Goal: Task Accomplishment & Management: Complete application form

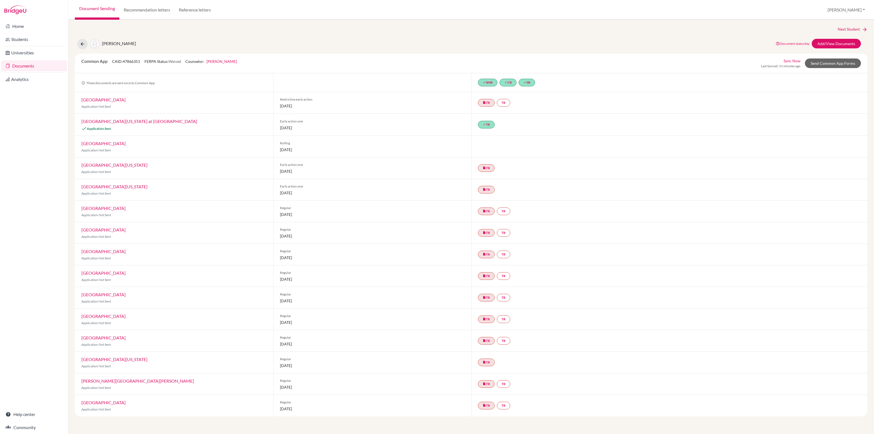
click at [26, 64] on link "Documents" at bounding box center [34, 65] width 66 height 11
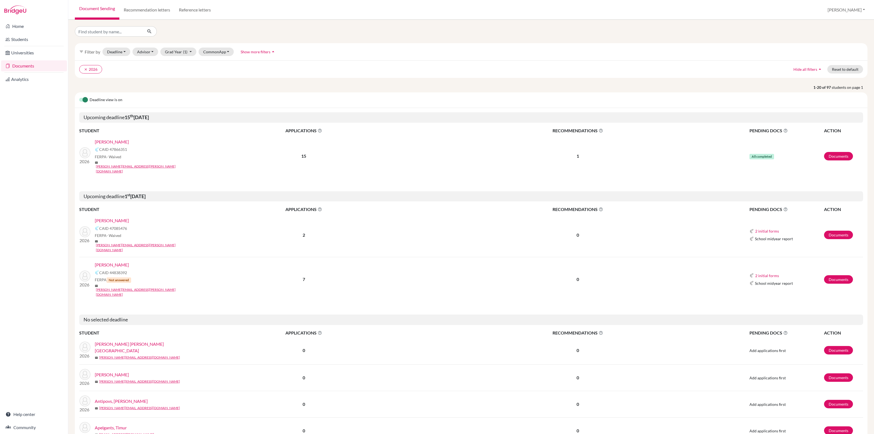
click at [112, 261] on link "KILIAN, Gabriel" at bounding box center [112, 264] width 34 height 7
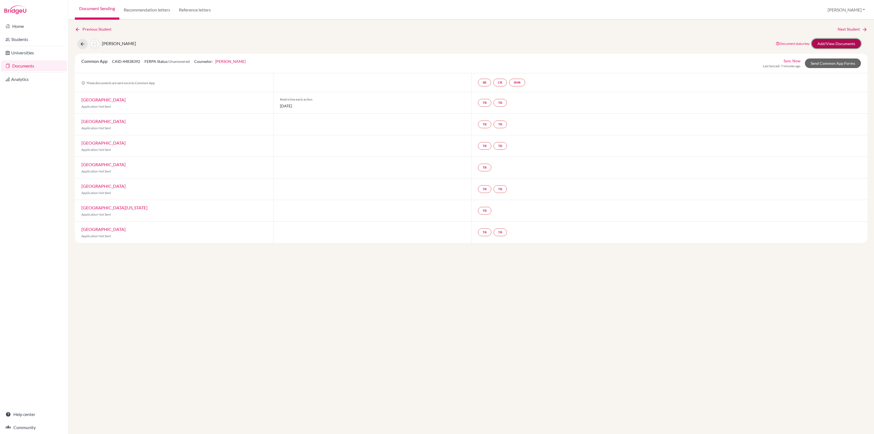
click at [839, 42] on link "Add/View Documents" at bounding box center [836, 44] width 49 height 10
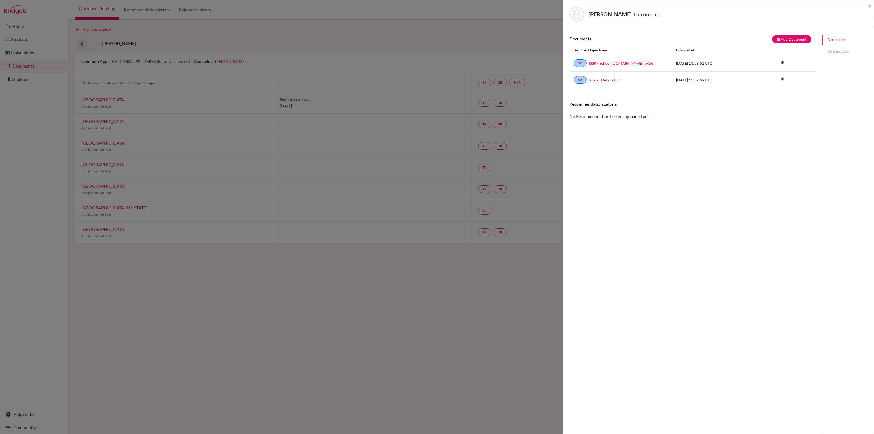
click at [836, 52] on link "Common App" at bounding box center [848, 52] width 52 height 10
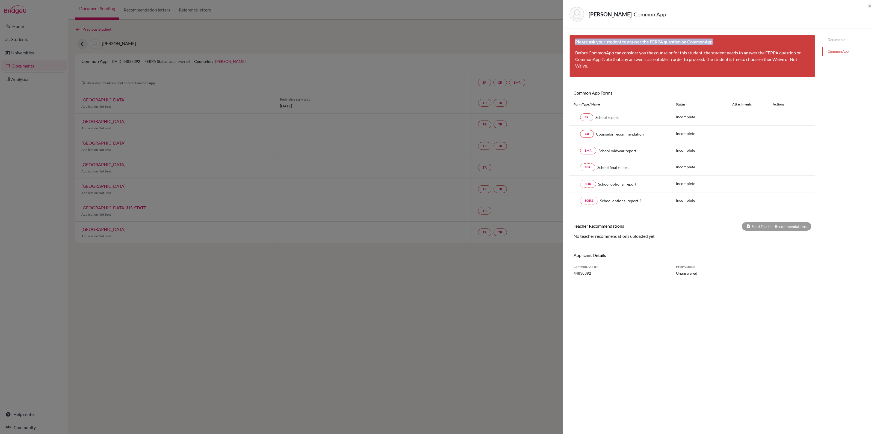
drag, startPoint x: 714, startPoint y: 42, endPoint x: 576, endPoint y: 44, distance: 138.3
click at [576, 44] on div "Please ask your student to answer the FERPA question on CommonApp Before Common…" at bounding box center [693, 56] width 246 height 42
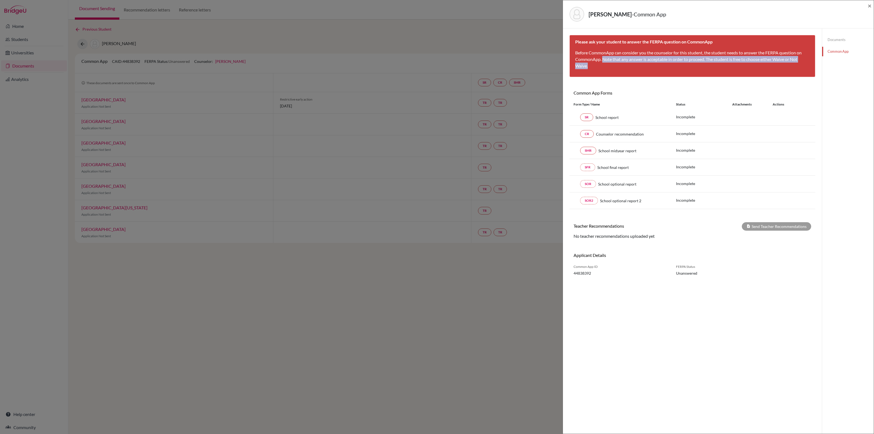
drag, startPoint x: 603, startPoint y: 59, endPoint x: 699, endPoint y: 64, distance: 95.8
click at [699, 64] on p "Before CommonApp can consider you the counselor for this student, the student n…" at bounding box center [692, 59] width 234 height 20
click at [846, 157] on div "Documents Common App" at bounding box center [848, 245] width 52 height 434
click at [25, 65] on div "KILIAN, Gabriel - Common App × × Please ask your student to answer the FERPA qu…" at bounding box center [437, 217] width 874 height 434
click at [870, 5] on span "×" at bounding box center [870, 6] width 4 height 8
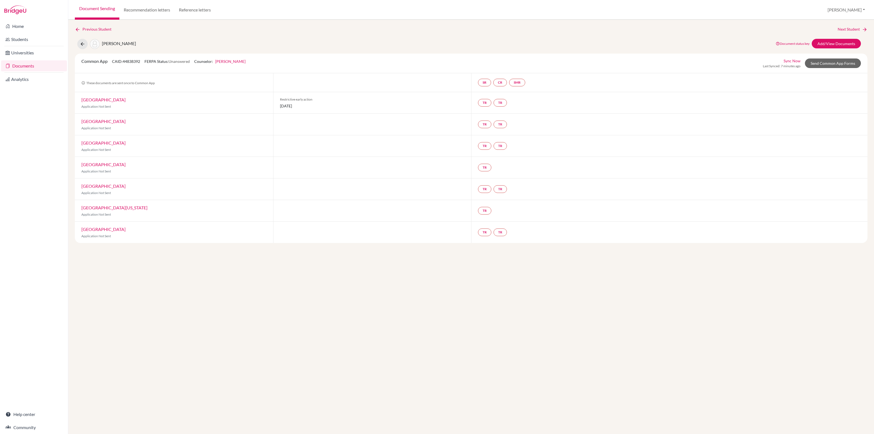
click at [31, 65] on link "Documents" at bounding box center [34, 65] width 66 height 11
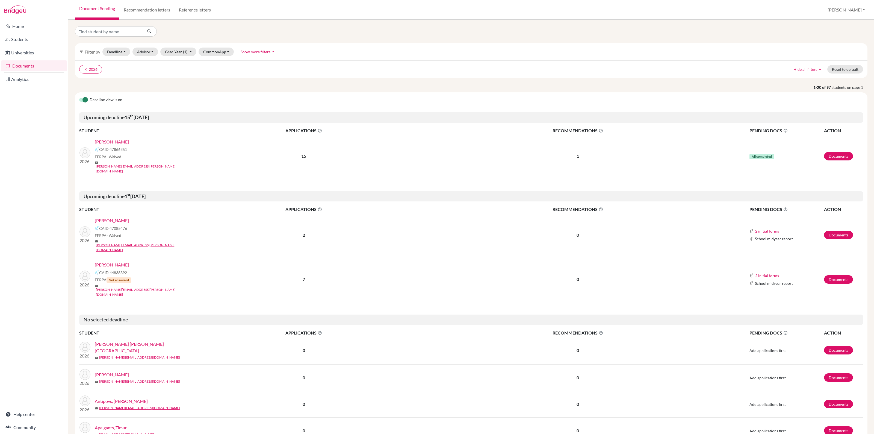
click at [103, 142] on link "[PERSON_NAME]" at bounding box center [112, 142] width 34 height 7
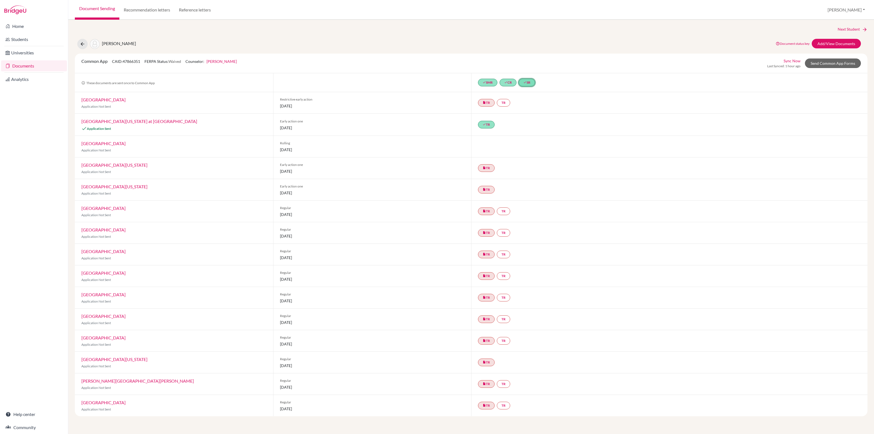
click at [531, 81] on link "done SR" at bounding box center [527, 83] width 16 height 8
click at [533, 58] on link "School report" at bounding box center [524, 59] width 23 height 5
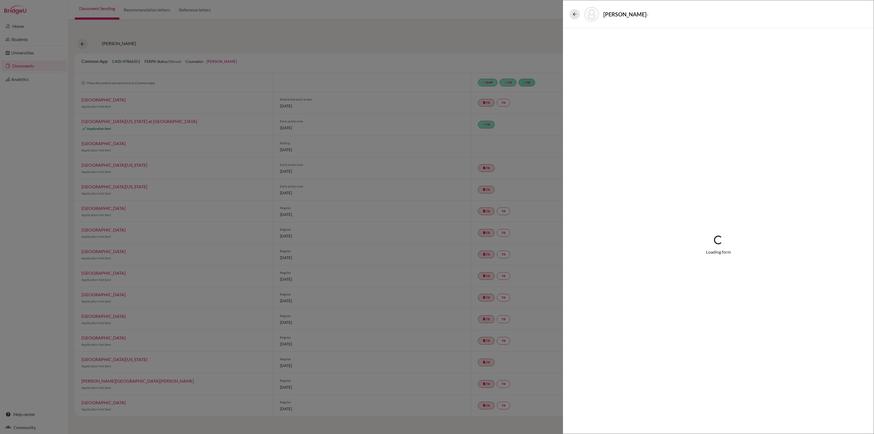
select select "1"
select select "686769"
select select "0"
select select "1"
select select "0"
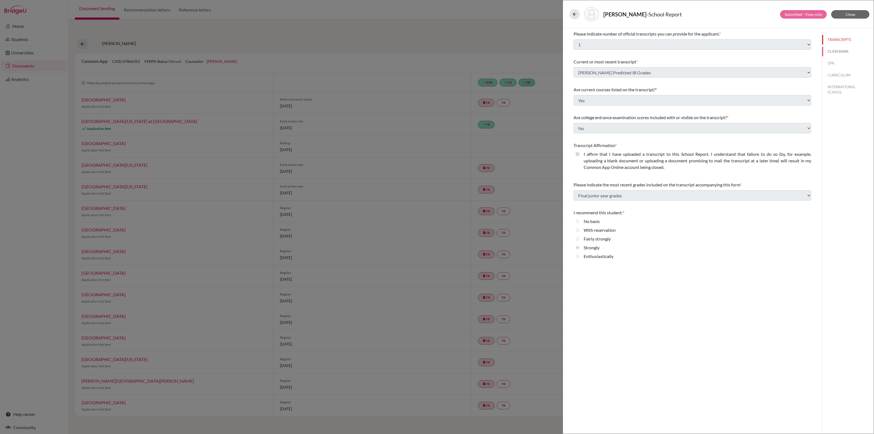
click at [841, 52] on button "CLASS RANK" at bounding box center [848, 52] width 52 height 10
select select "5"
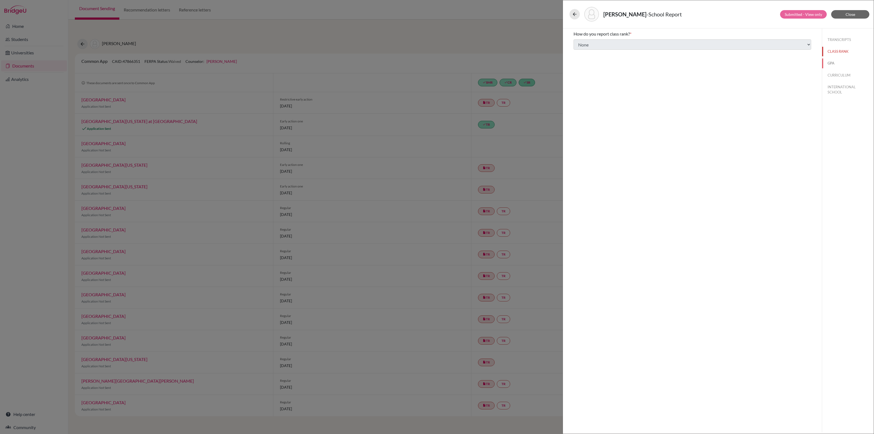
click at [833, 62] on button "GPA" at bounding box center [848, 63] width 52 height 10
click at [839, 74] on button "CURRICULUM" at bounding box center [848, 75] width 52 height 10
select select "4"
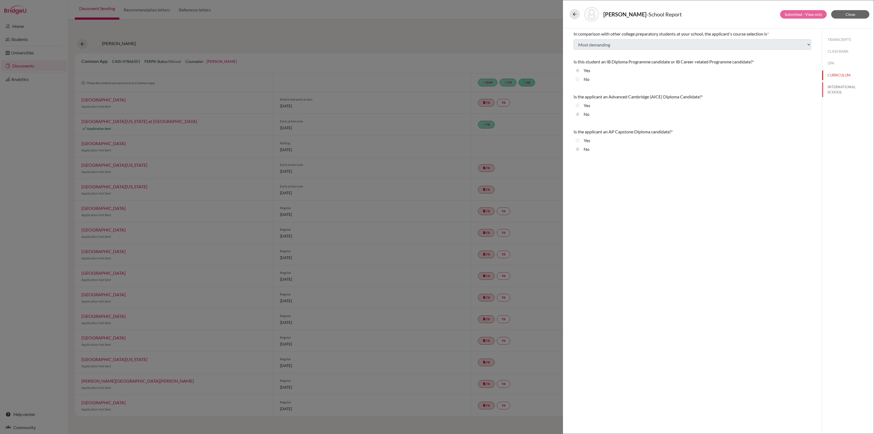
click at [832, 85] on button "INTERNATIONAL SCHOOL" at bounding box center [848, 89] width 52 height 15
radio input "true"
select select "14"
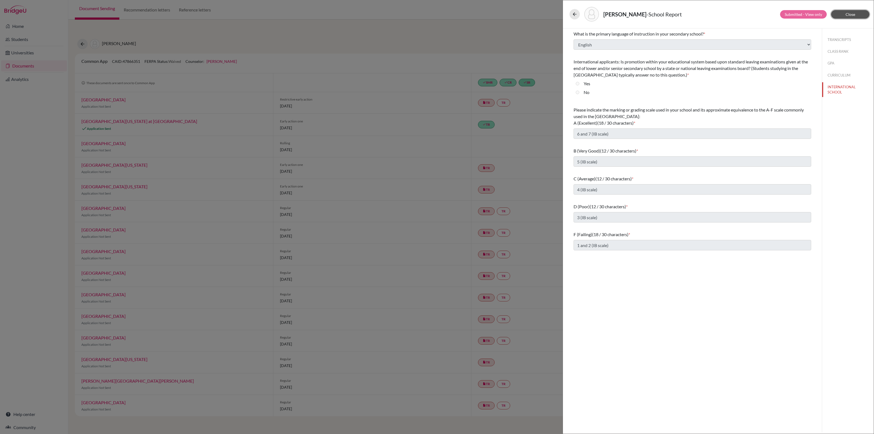
click at [852, 12] on span "Close" at bounding box center [851, 14] width 10 height 5
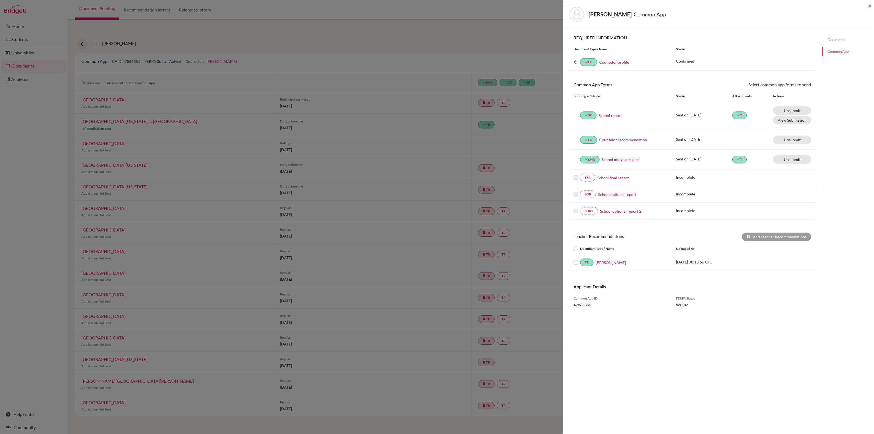
click at [870, 4] on span "×" at bounding box center [870, 6] width 4 height 8
